Goal: Task Accomplishment & Management: Manage account settings

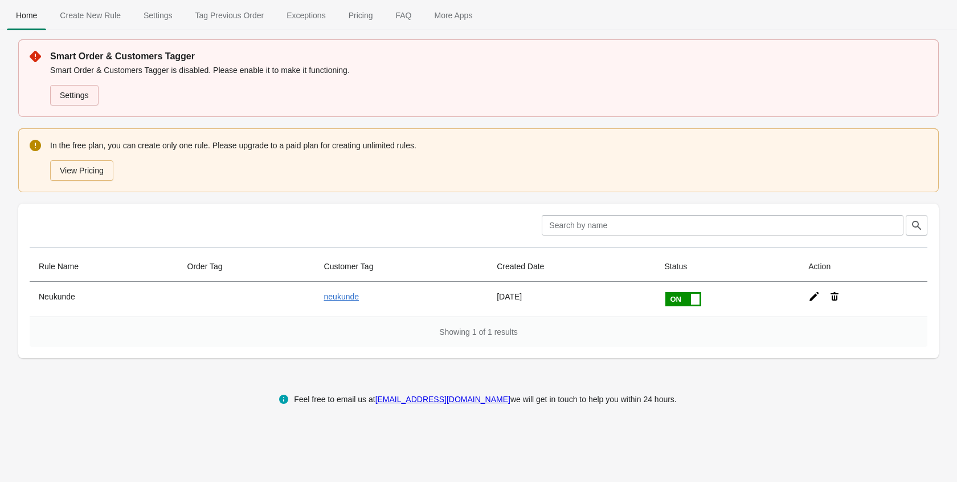
click at [79, 94] on link "Settings" at bounding box center [74, 95] width 48 height 21
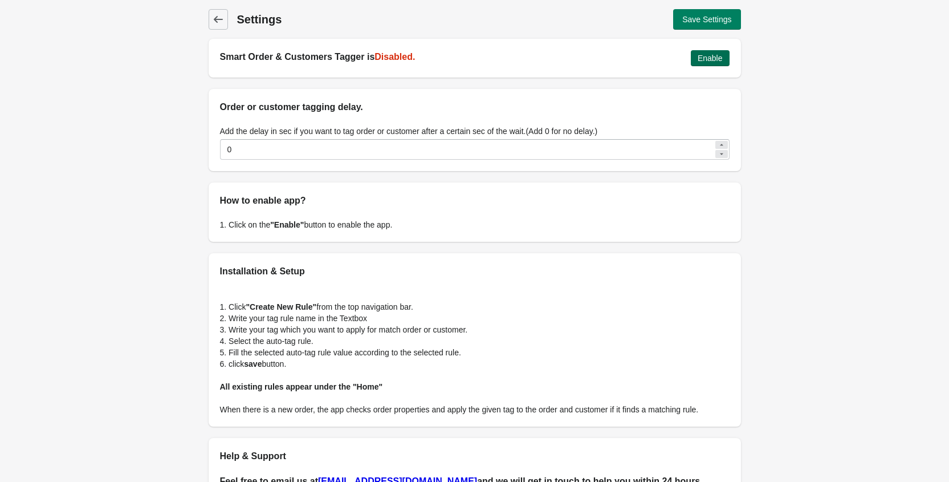
click at [715, 59] on span "Enable" at bounding box center [710, 58] width 25 height 9
click at [667, 27] on div "Save Settings" at bounding box center [609, 19] width 263 height 21
click at [683, 27] on button "Save Settings" at bounding box center [706, 19] width 67 height 21
click at [218, 20] on icon at bounding box center [218, 19] width 11 height 11
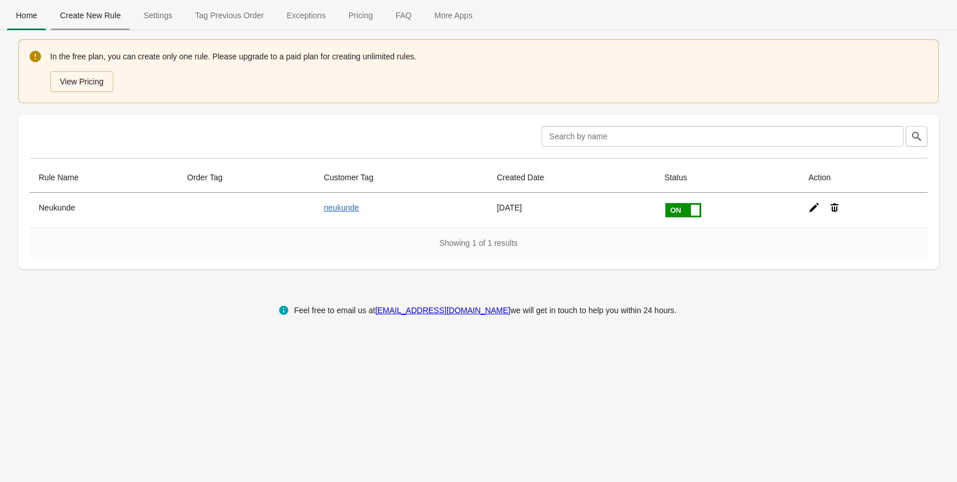
click at [112, 16] on span "Create New Rule" at bounding box center [90, 15] width 79 height 21
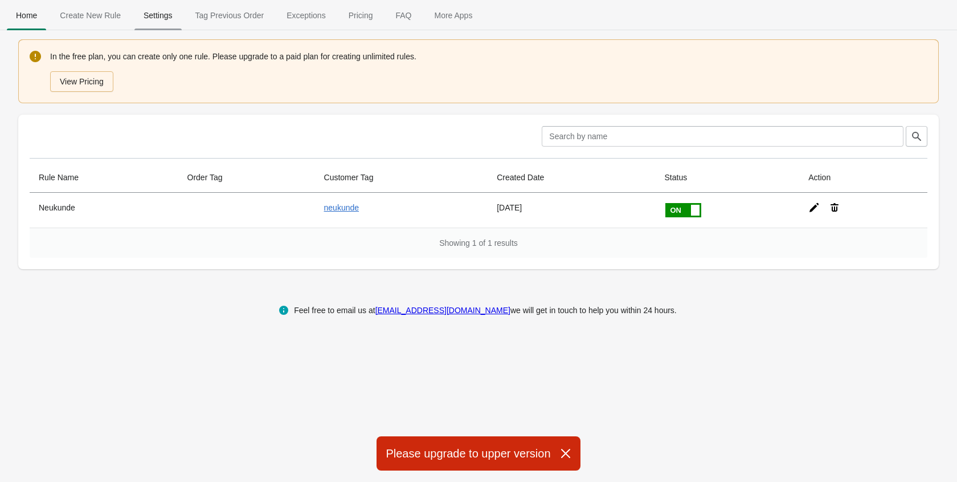
click at [173, 7] on span "Settings" at bounding box center [157, 15] width 47 height 21
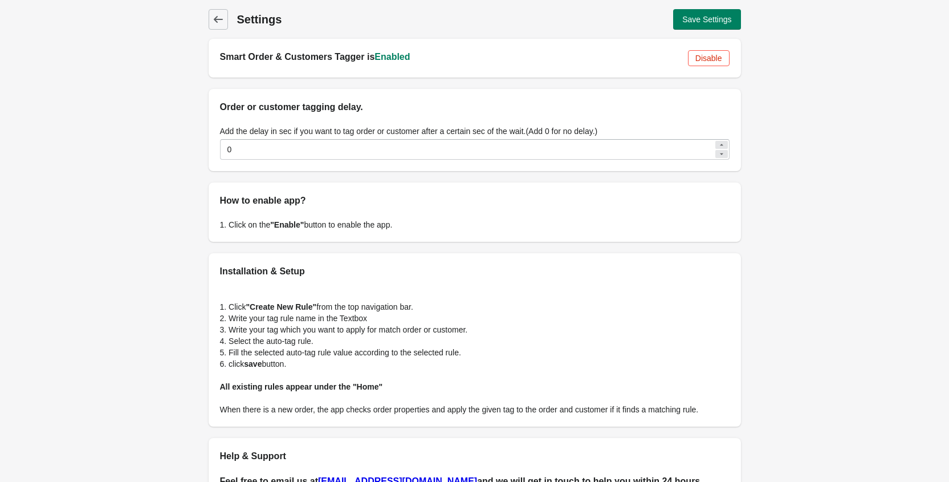
click at [113, 88] on div "Back Settings Save Settings Smart Order & Customers Tagger is Enabled Disable O…" at bounding box center [474, 254] width 949 height 508
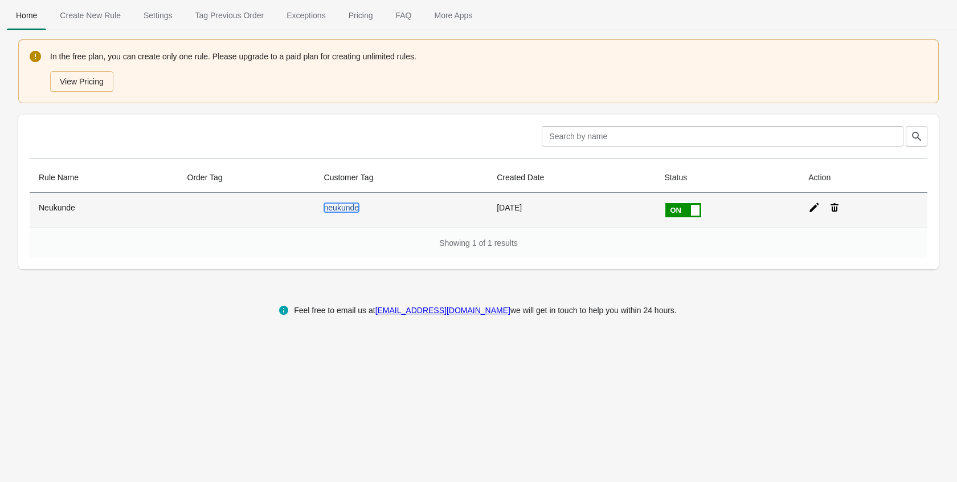
click at [356, 206] on link "neukunde" at bounding box center [341, 207] width 35 height 9
